Goal: Task Accomplishment & Management: Manage account settings

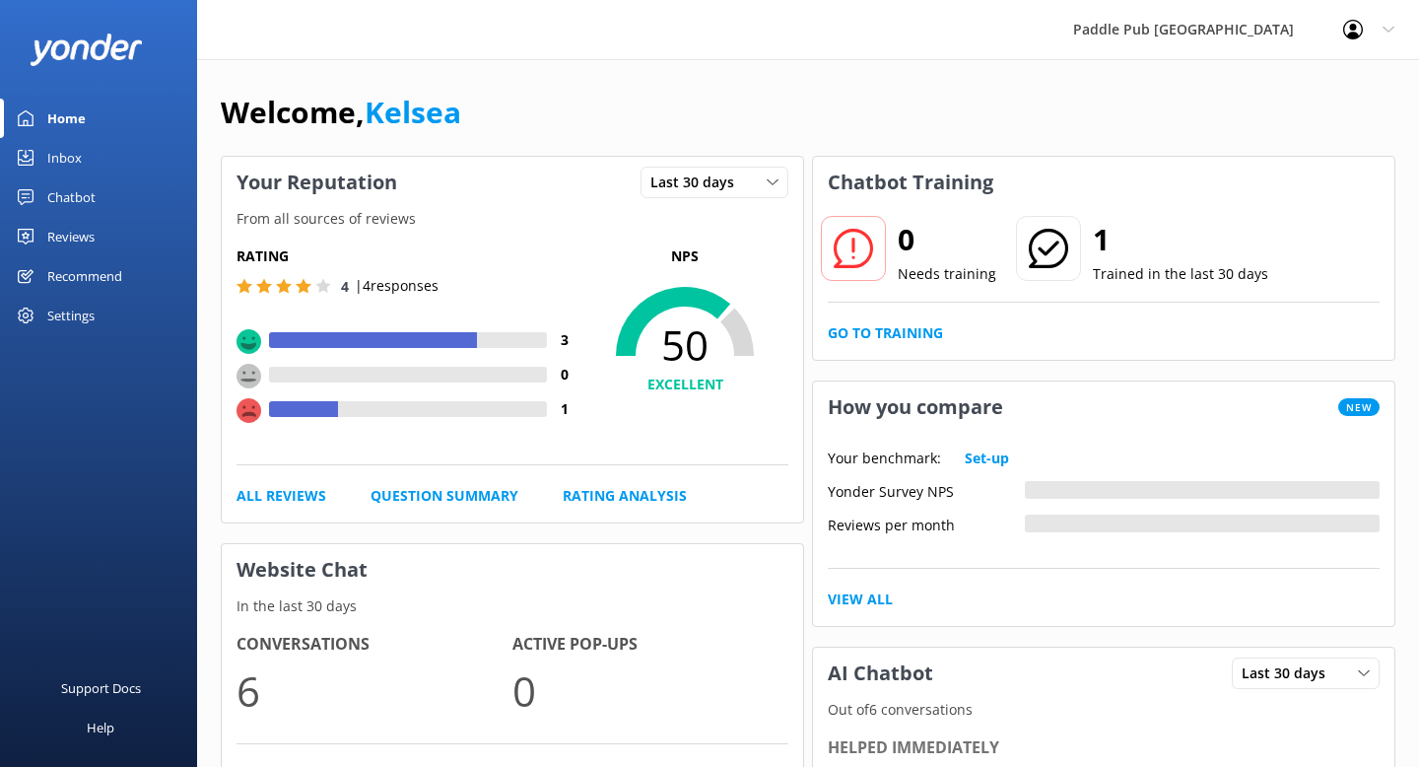
click at [79, 226] on div "Reviews" at bounding box center [70, 236] width 47 height 39
